Goal: Entertainment & Leisure: Consume media (video, audio)

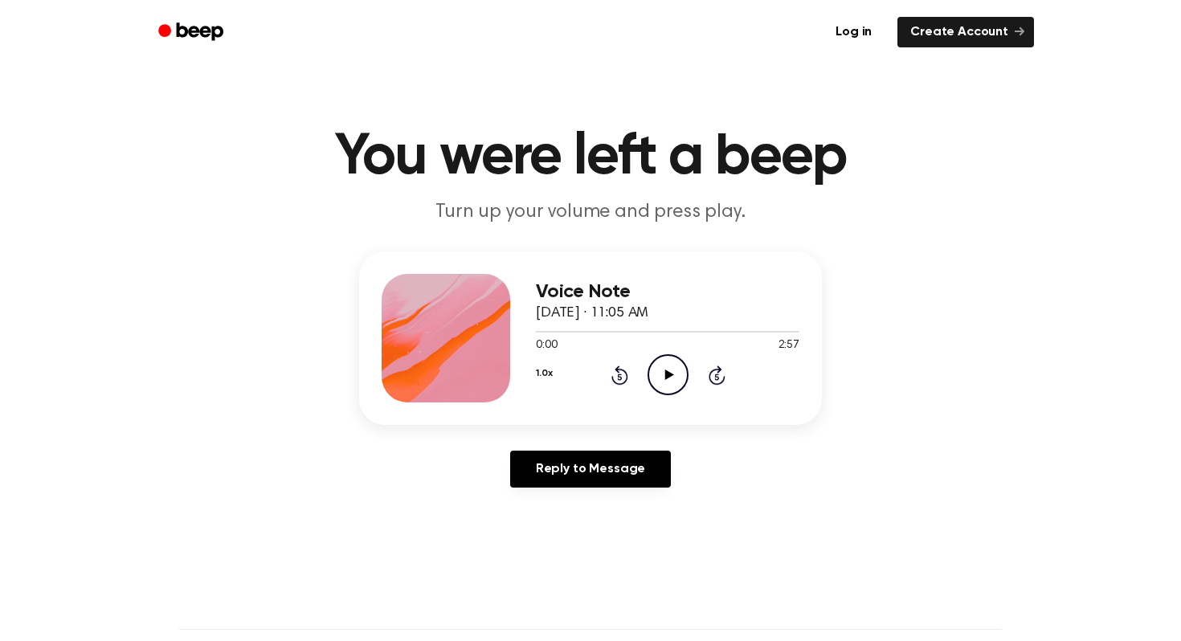
click at [662, 378] on icon "Play Audio" at bounding box center [667, 374] width 41 height 41
click at [659, 362] on icon "Pause Audio" at bounding box center [667, 374] width 41 height 41
click at [647, 368] on icon "Play Audio" at bounding box center [667, 374] width 41 height 41
click at [666, 379] on icon "Pause Audio" at bounding box center [667, 374] width 41 height 41
click at [653, 372] on icon "Play Audio" at bounding box center [667, 374] width 41 height 41
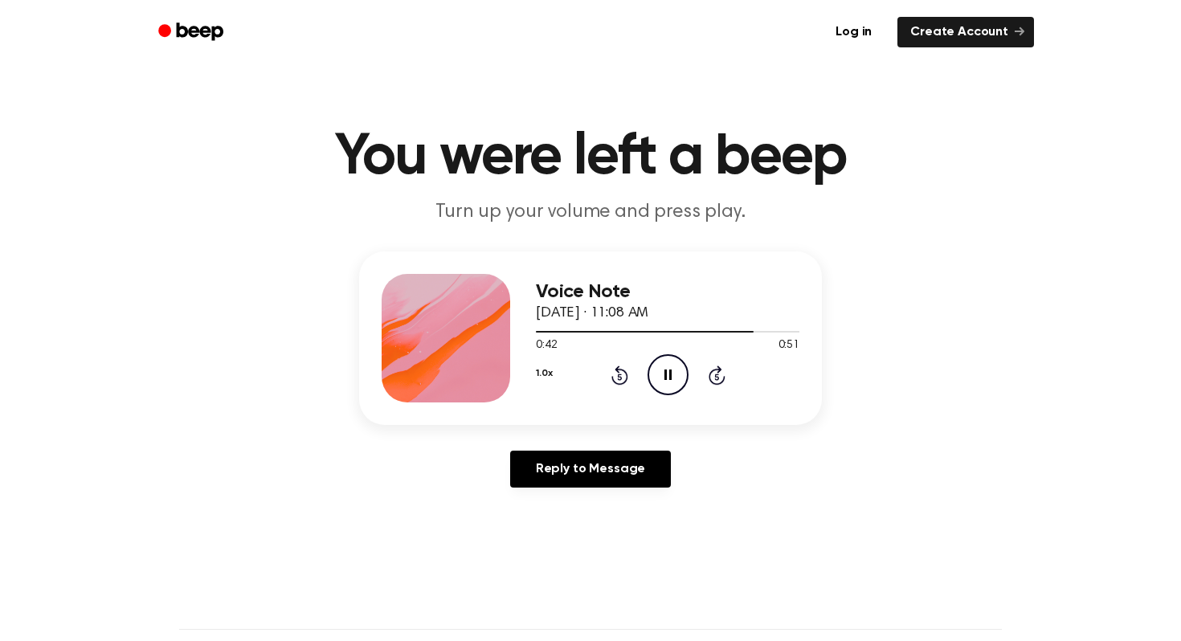
click at [667, 390] on icon "Pause Audio" at bounding box center [667, 374] width 41 height 41
